Goal: Information Seeking & Learning: Compare options

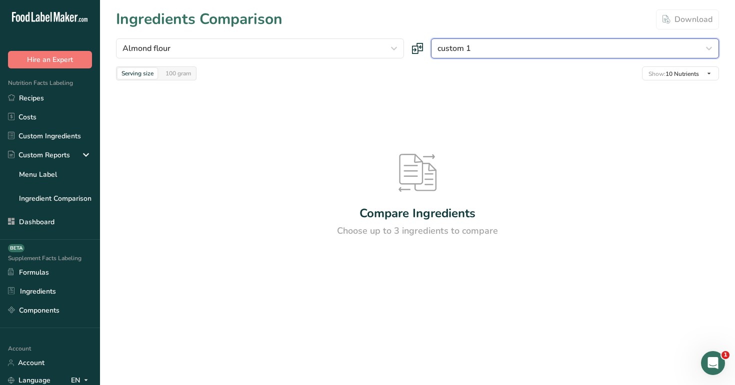
click at [510, 50] on div "custom 1" at bounding box center [571, 48] width 269 height 12
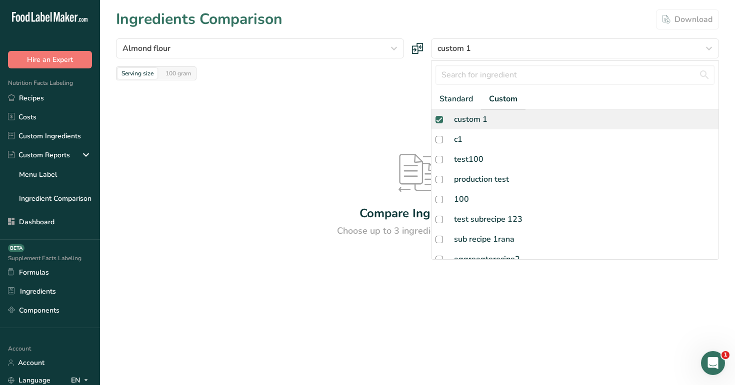
click at [501, 118] on div "custom 1" at bounding box center [574, 119] width 287 height 20
click at [496, 121] on div "custom 1" at bounding box center [574, 119] width 287 height 20
checkbox input "true"
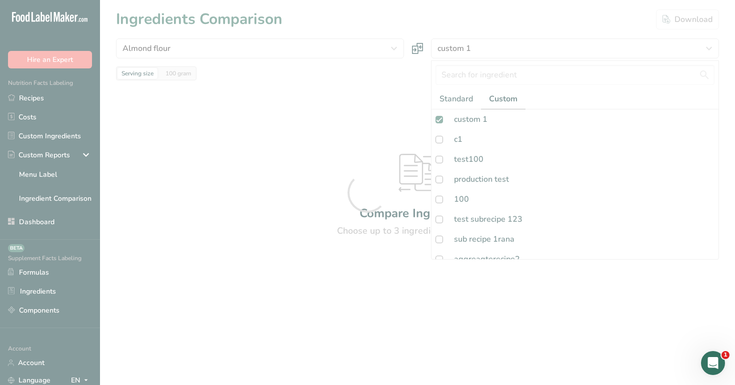
click at [502, 12] on div at bounding box center [367, 192] width 735 height 385
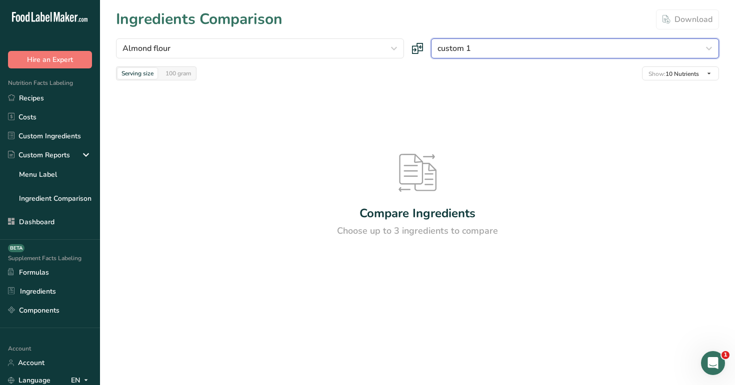
click at [491, 51] on div "custom 1" at bounding box center [571, 48] width 269 height 12
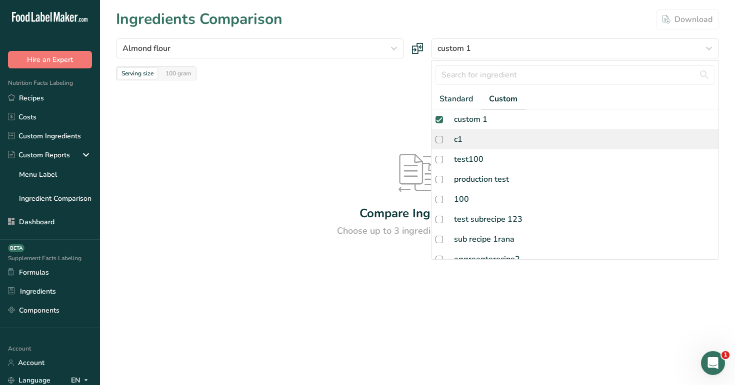
click at [493, 139] on div "c1" at bounding box center [574, 139] width 287 height 20
checkbox input "true"
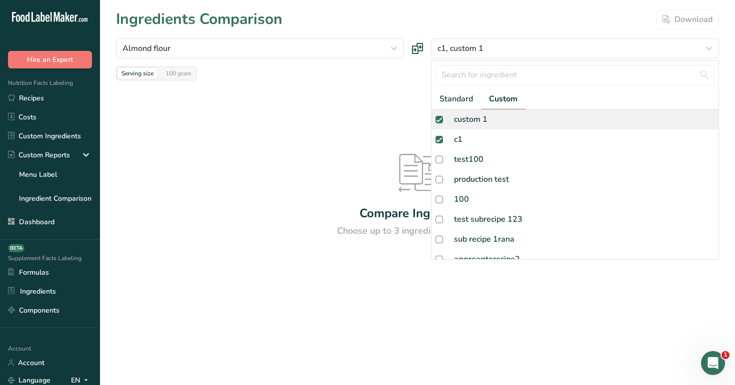
click at [489, 116] on div "custom 1" at bounding box center [574, 119] width 287 height 20
checkbox input "false"
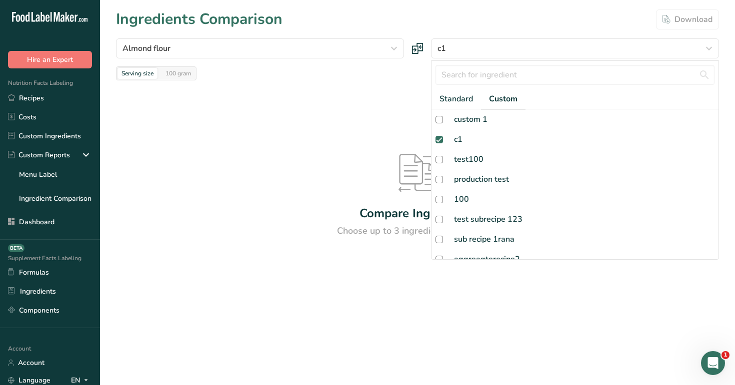
click at [495, 23] on div "Ingredients Comparison Download" at bounding box center [417, 19] width 603 height 22
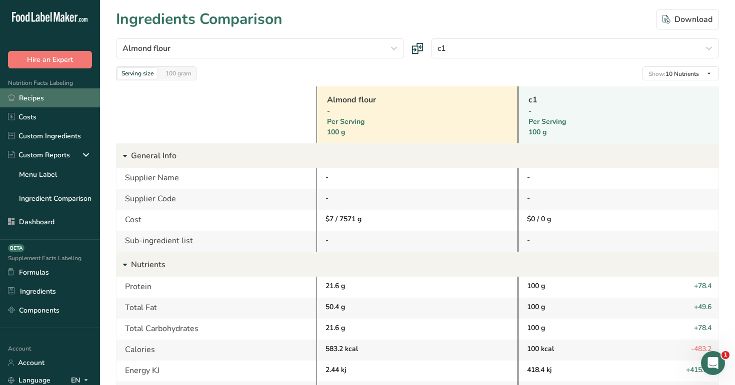
click at [77, 99] on link "Recipes" at bounding box center [50, 97] width 100 height 19
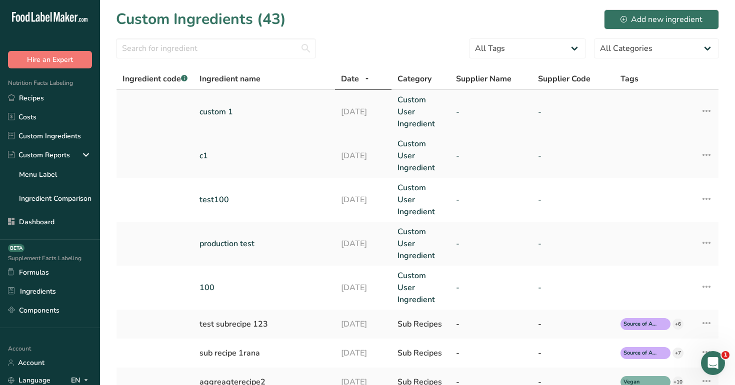
click at [232, 114] on link "custom 1" at bounding box center [263, 112] width 129 height 12
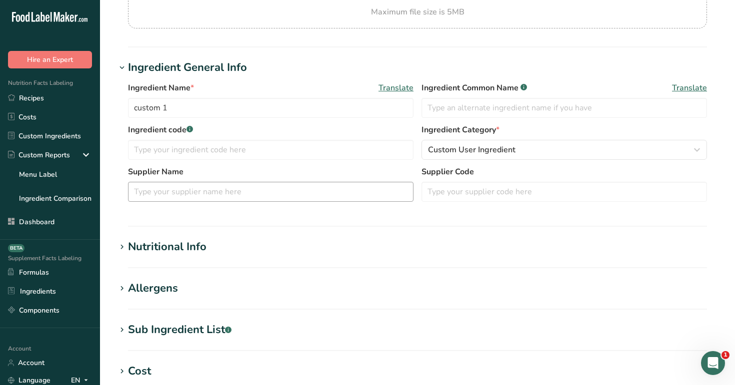
scroll to position [199, 0]
